Goal: Task Accomplishment & Management: Use online tool/utility

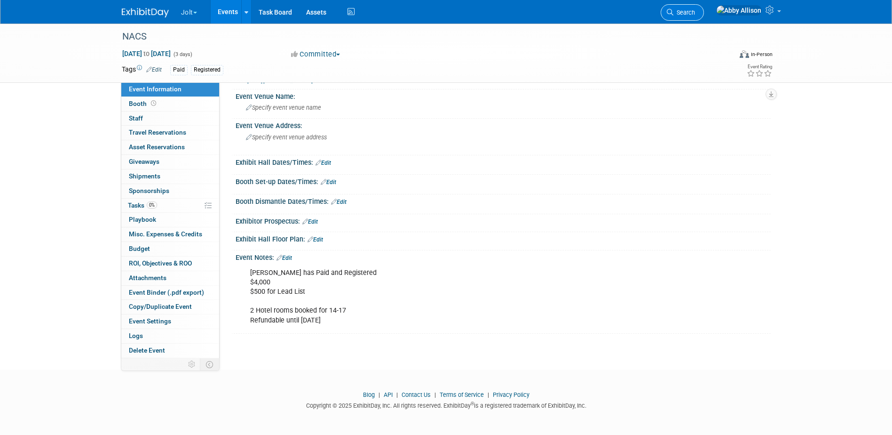
click at [704, 17] on link "Search" at bounding box center [682, 12] width 43 height 16
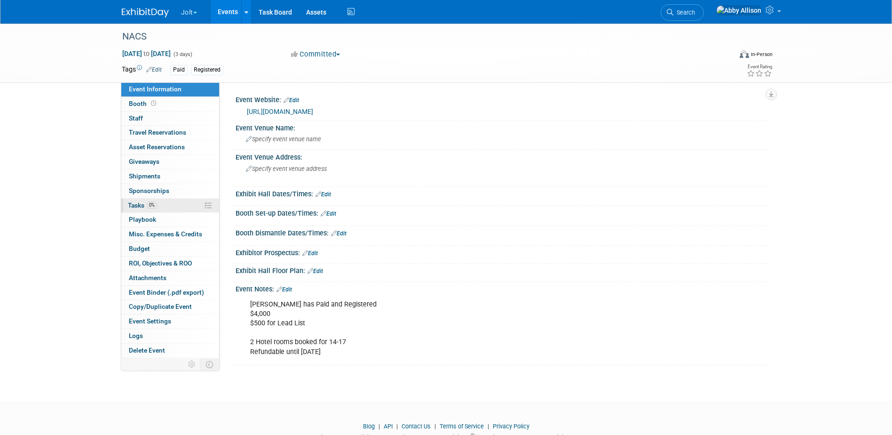
click at [134, 204] on span "Tasks 0%" at bounding box center [142, 205] width 29 height 8
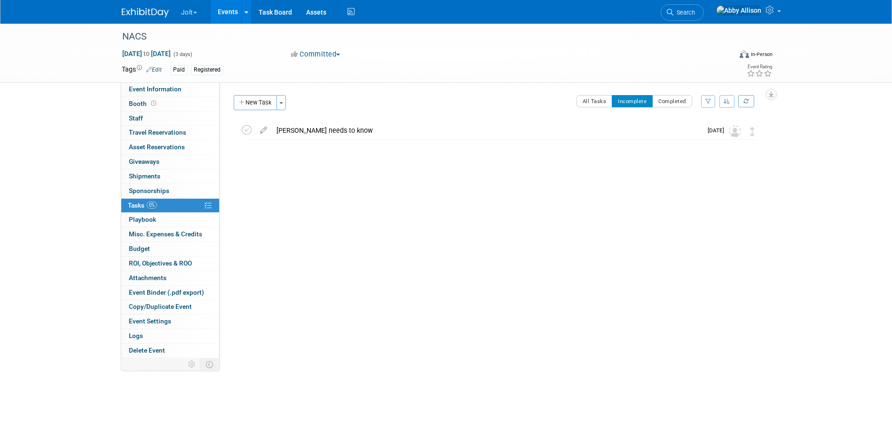
click at [199, 11] on button "Jolt" at bounding box center [194, 10] width 29 height 21
click at [281, 130] on div "Abby needs to know" at bounding box center [487, 130] width 430 height 16
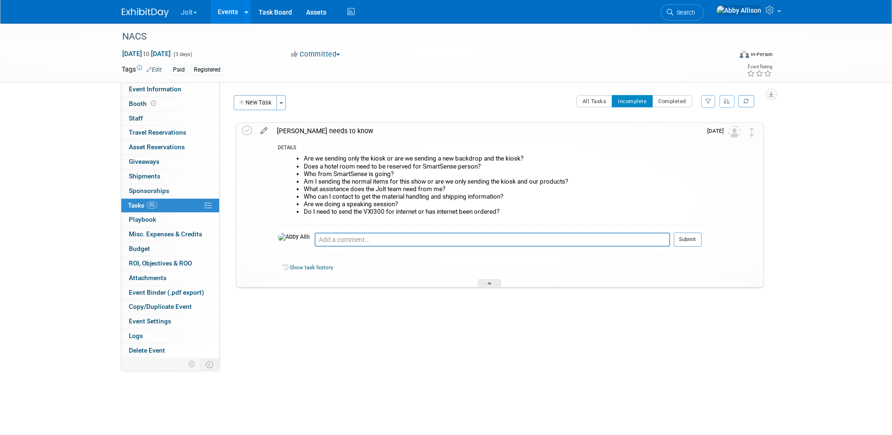
click at [264, 131] on icon at bounding box center [264, 129] width 16 height 12
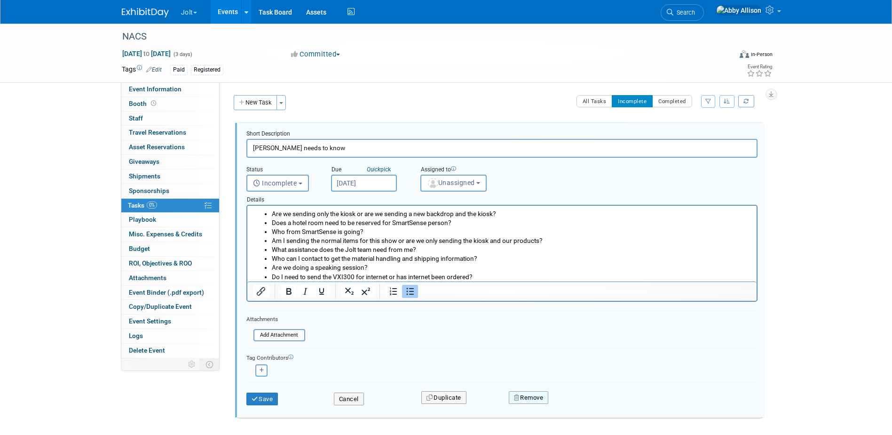
click at [527, 397] on button "Remove" at bounding box center [529, 397] width 40 height 13
click at [579, 402] on link "Yes" at bounding box center [581, 405] width 27 height 15
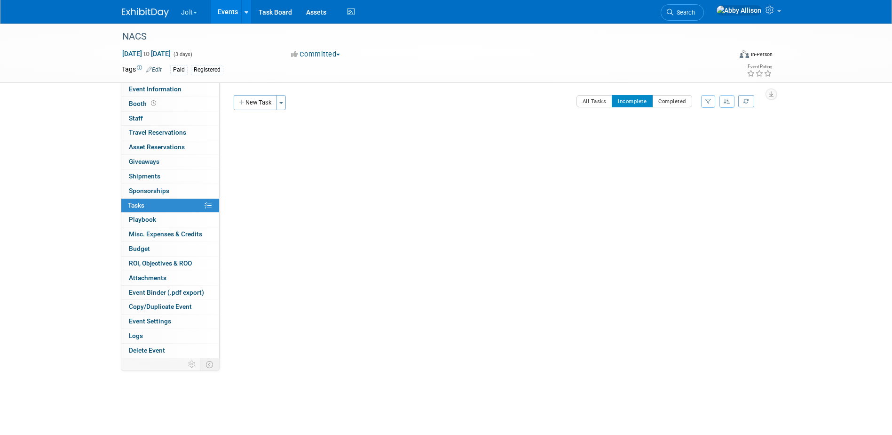
click at [199, 16] on button "Jolt" at bounding box center [194, 10] width 29 height 21
click at [198, 71] on link "SmartSense by Digi Events" at bounding box center [228, 69] width 95 height 13
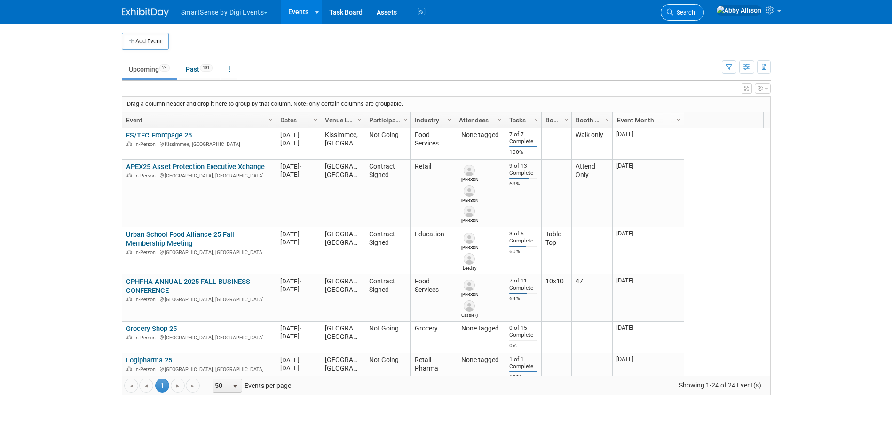
click at [704, 17] on link "Search" at bounding box center [682, 12] width 43 height 16
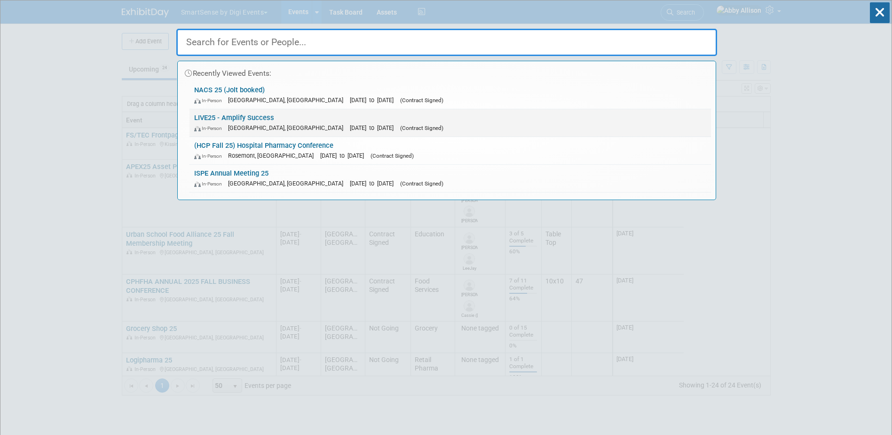
click at [222, 111] on link "LIVE25 - Amplify Success In-Person [GEOGRAPHIC_DATA], [GEOGRAPHIC_DATA] [DATE] …" at bounding box center [451, 122] width 522 height 27
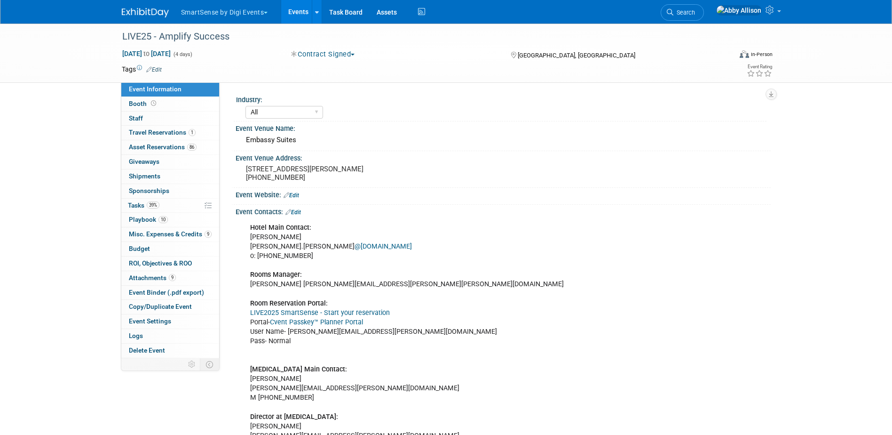
select select "All"
click at [145, 220] on span "Playbook 10" at bounding box center [148, 219] width 39 height 8
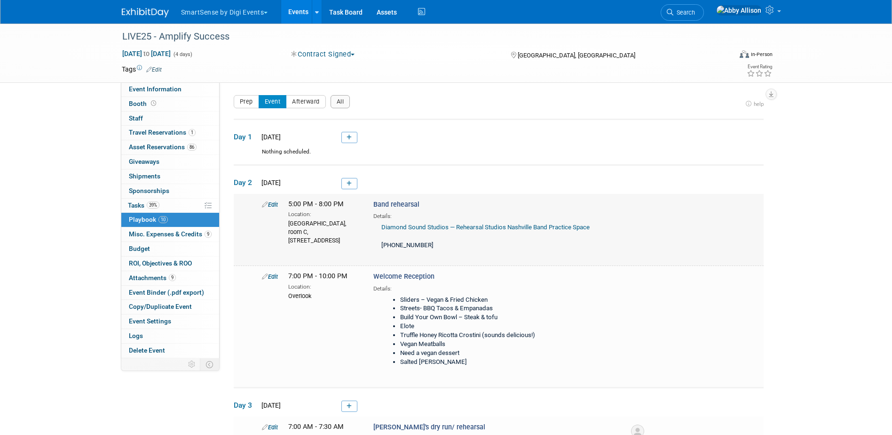
click at [271, 204] on link "Edit" at bounding box center [270, 204] width 16 height 7
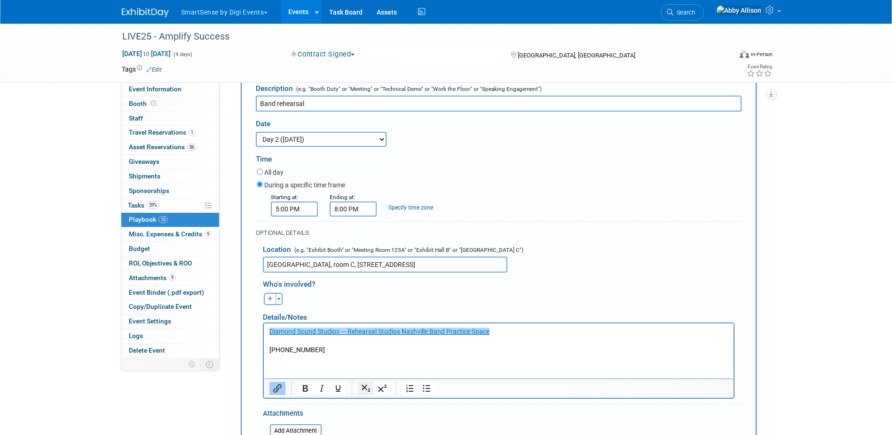
scroll to position [134, 0]
click at [327, 346] on p "﻿Diamond Sound Studios — Rehearsal Studios Nashville Band Practice Space 615-24…" at bounding box center [498, 339] width 459 height 28
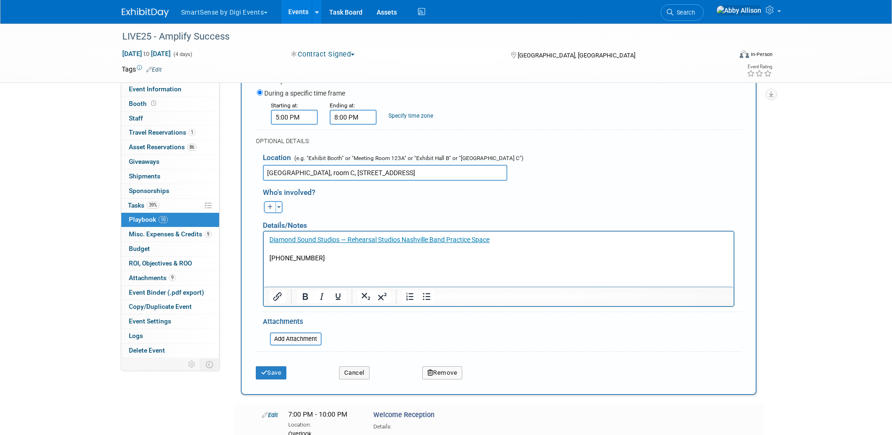
scroll to position [228, 0]
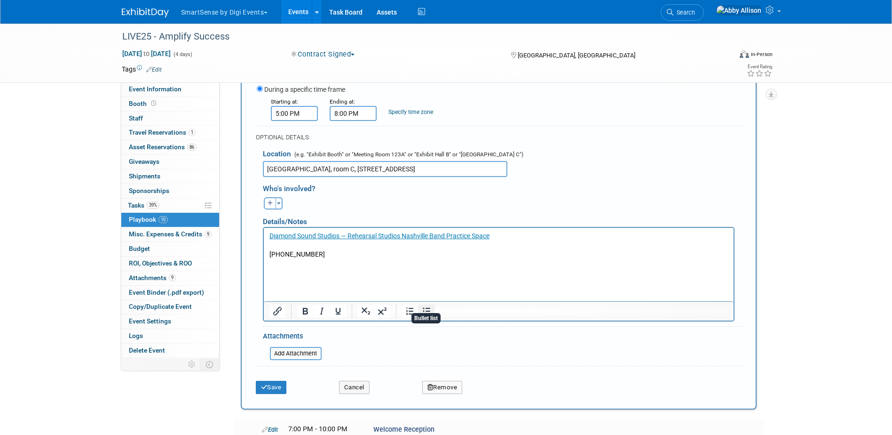
click at [430, 314] on icon "Bullet list" at bounding box center [426, 310] width 11 height 11
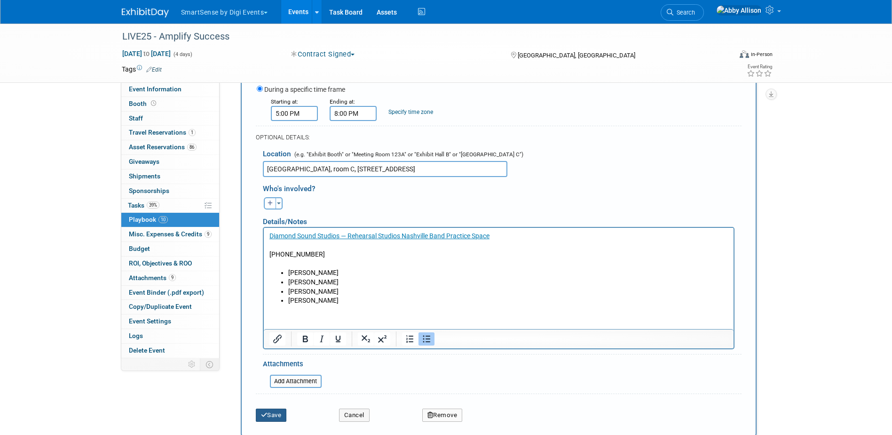
click at [278, 420] on button "Save" at bounding box center [271, 414] width 31 height 13
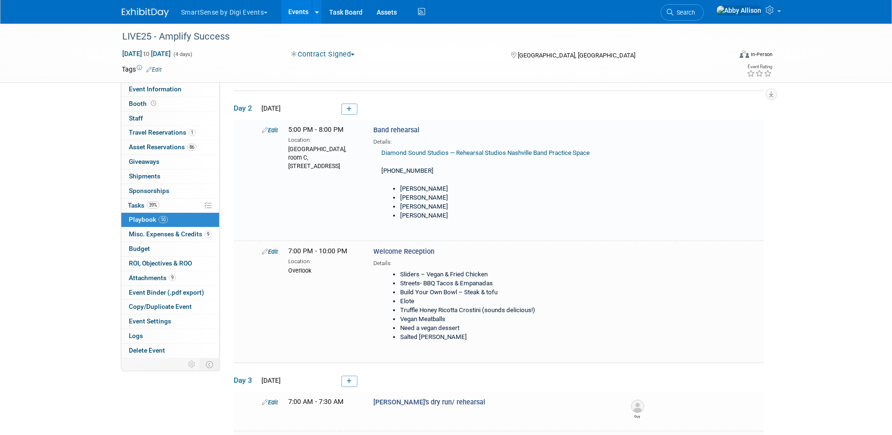
scroll to position [76, 0]
